Goal: Task Accomplishment & Management: Manage account settings

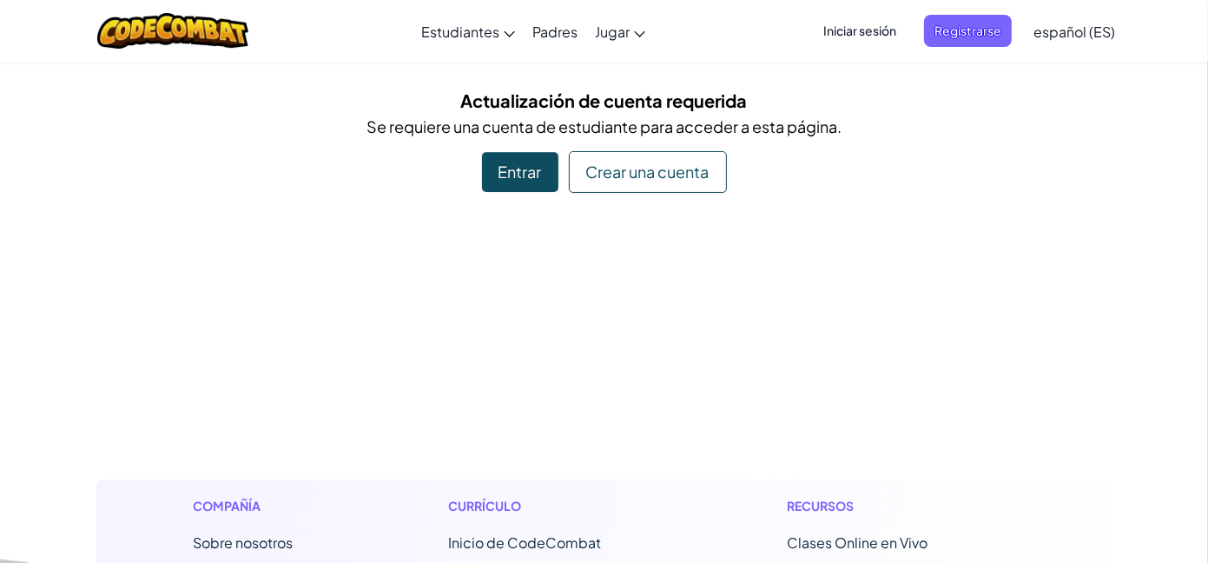
click at [512, 173] on div "Entrar" at bounding box center [520, 172] width 76 height 40
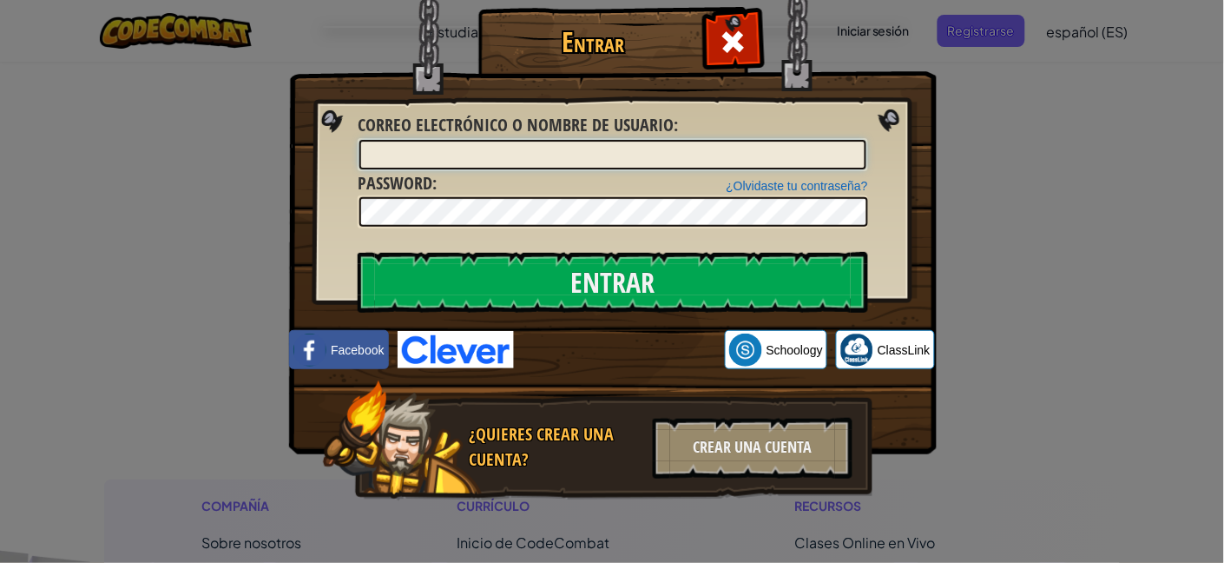
click at [622, 152] on input "Correo electrónico o nombre de usuario :" at bounding box center [612, 155] width 507 height 30
click at [348, 175] on img at bounding box center [613, 201] width 648 height 505
click at [452, 158] on input "Correo electrónico o nombre de usuario :" at bounding box center [612, 155] width 507 height 30
click at [502, 151] on input "Correo electrónico o nombre de usuario :" at bounding box center [612, 155] width 507 height 30
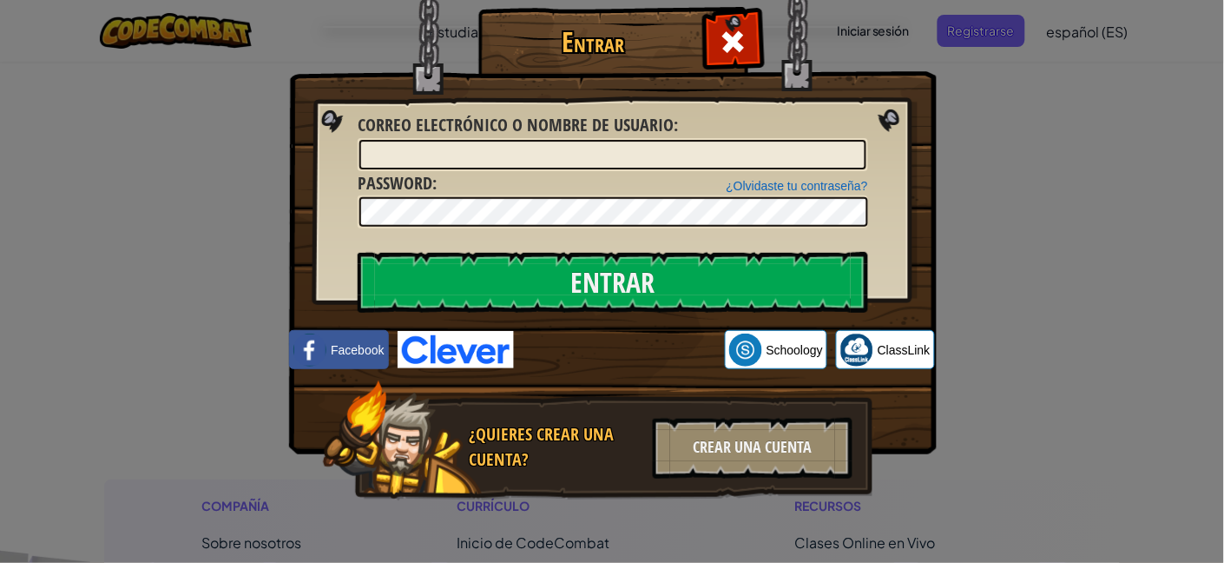
click at [326, 174] on img at bounding box center [613, 201] width 648 height 505
click at [686, 162] on input "Correo electrónico o nombre de usuario :" at bounding box center [612, 155] width 507 height 30
type input "b"
click at [560, 155] on input "cooksharpgold" at bounding box center [612, 155] width 507 height 30
type input "c"
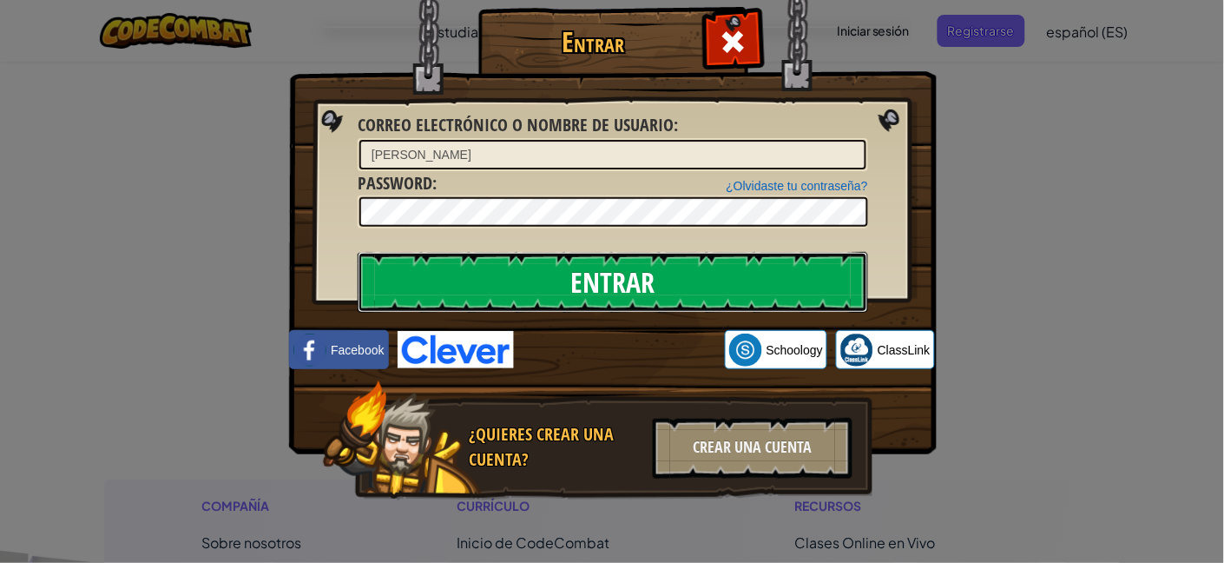
click at [556, 302] on input "Entrar" at bounding box center [613, 282] width 510 height 61
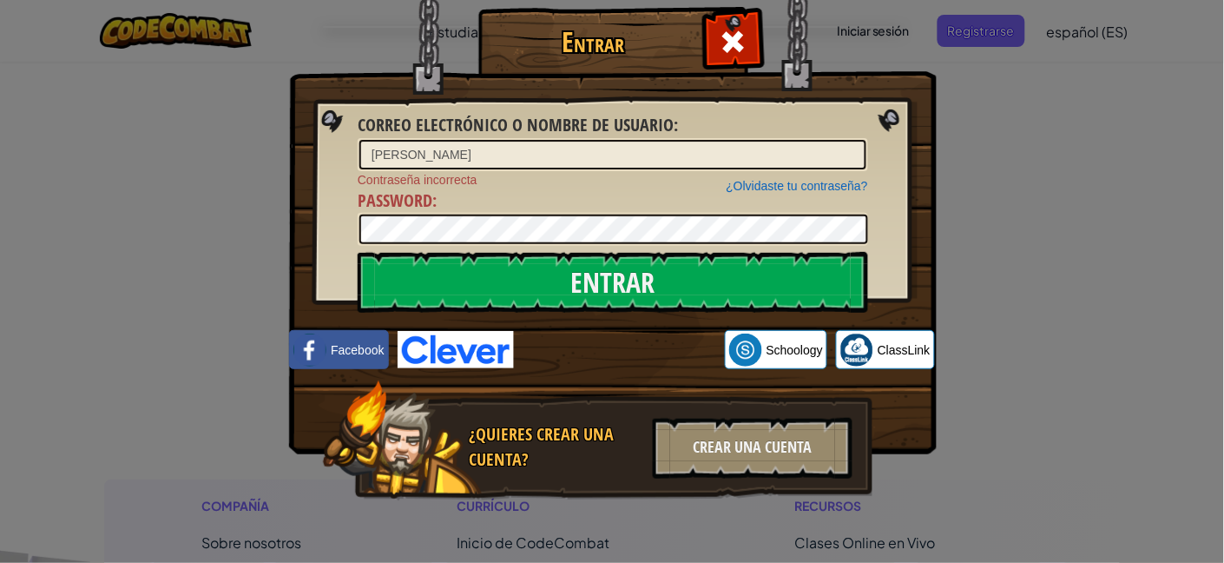
click at [535, 250] on img at bounding box center [613, 201] width 648 height 505
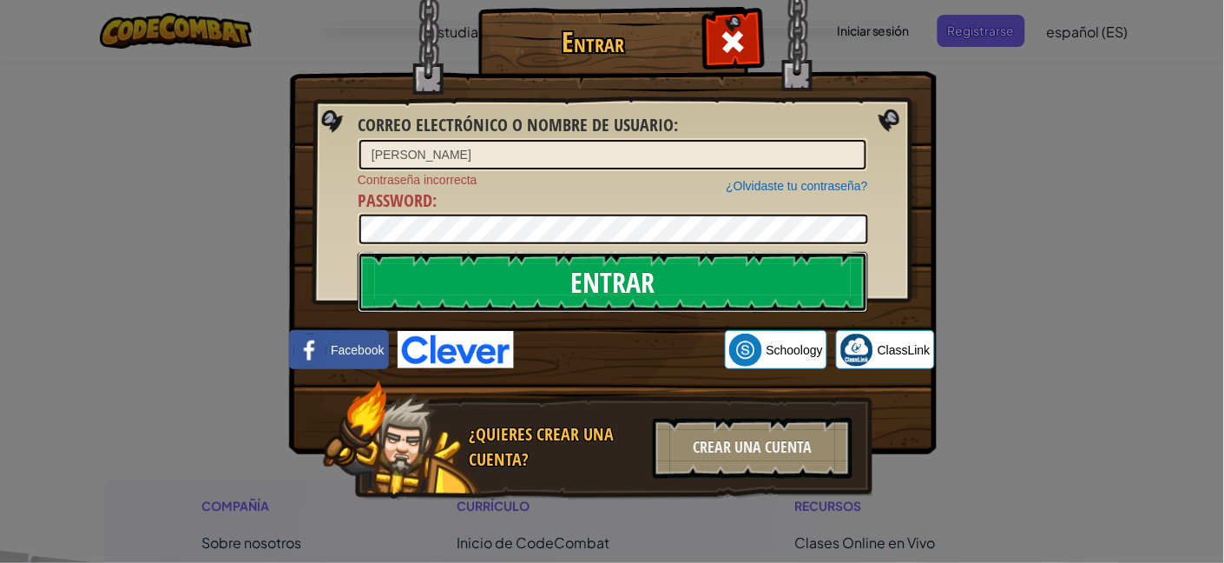
click at [537, 276] on input "Entrar" at bounding box center [613, 282] width 510 height 61
click at [536, 276] on input "Entrar" at bounding box center [613, 282] width 510 height 61
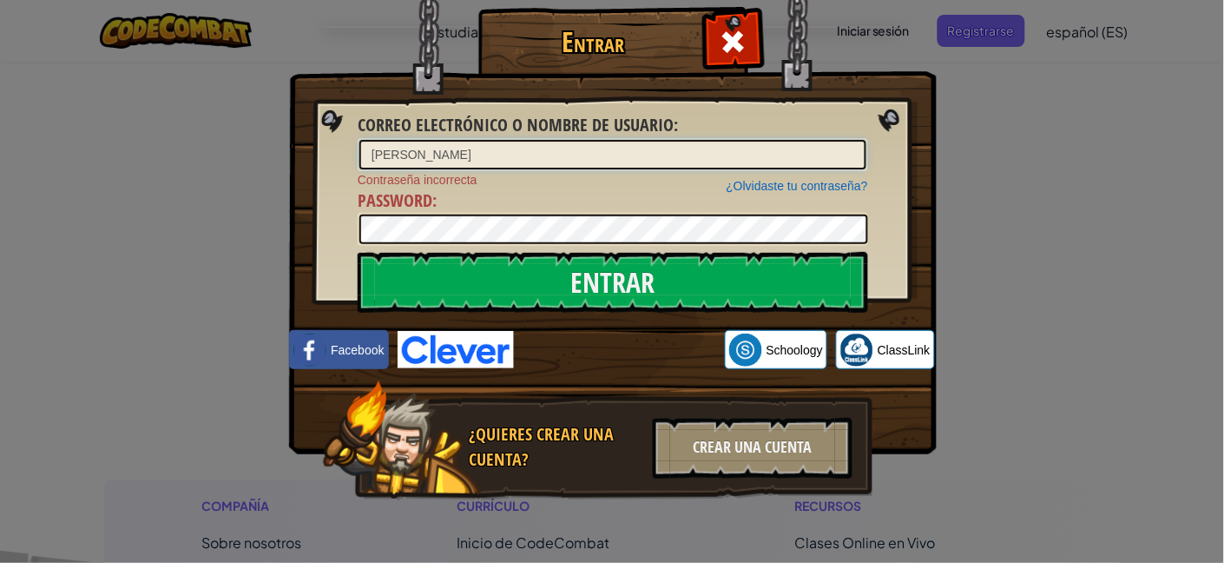
click at [470, 151] on input "[PERSON_NAME]" at bounding box center [612, 155] width 507 height 30
type input "b"
click at [470, 151] on input "Correo electrónico o nombre de usuario :" at bounding box center [612, 155] width 507 height 30
click at [237, 470] on div "Entrar Correo electrónico o nombre de usuario : ¿Olvidaste tu contraseña? Contr…" at bounding box center [612, 281] width 1224 height 563
